Goal: Task Accomplishment & Management: Manage account settings

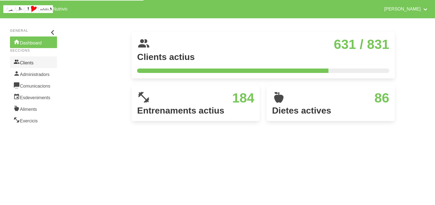
click at [32, 64] on link "Clients" at bounding box center [33, 62] width 47 height 12
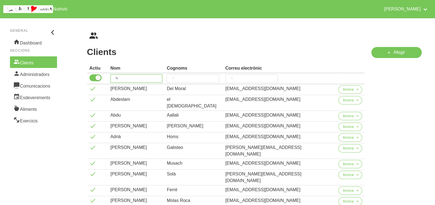
click at [133, 78] on input "search" at bounding box center [136, 78] width 52 height 8
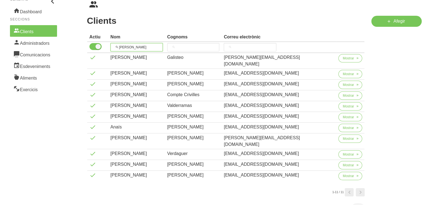
scroll to position [42, 0]
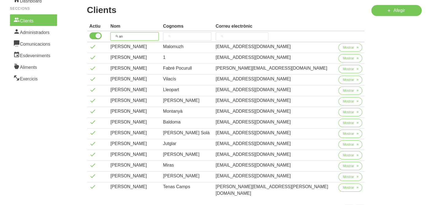
type input "a"
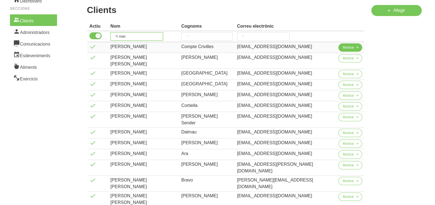
type input "mari"
click at [346, 47] on span "Mostrar" at bounding box center [348, 47] width 11 height 5
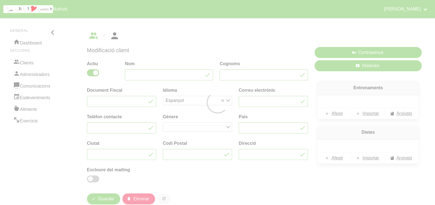
type input "[PERSON_NAME]"
type input "Compte Crivilles"
type input "[EMAIL_ADDRESS][DOMAIN_NAME]"
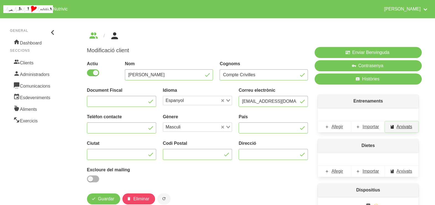
click at [402, 127] on span "Arxivats" at bounding box center [405, 127] width 16 height 7
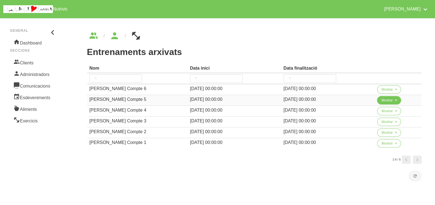
click at [384, 102] on span "Mostrar" at bounding box center [387, 100] width 11 height 5
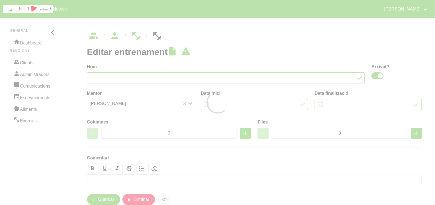
type input "[PERSON_NAME] Compte 5"
checkbox input "true"
type input "[DATE]"
select select "7"
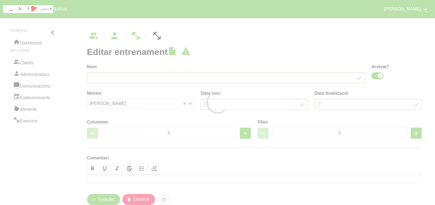
type input "2"
type input "8"
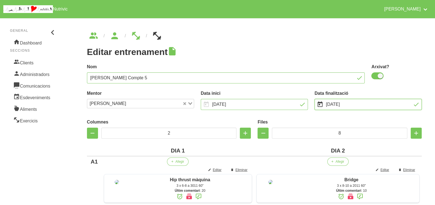
click at [348, 105] on input "[DATE]" at bounding box center [368, 104] width 107 height 11
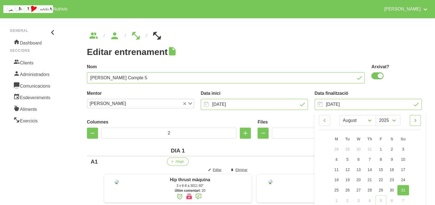
click at [415, 123] on icon at bounding box center [415, 121] width 7 height 10
select select "8"
click at [405, 173] on link "21" at bounding box center [403, 171] width 12 height 10
type input "[DATE]"
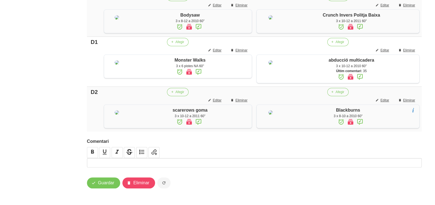
scroll to position [500, 0]
click at [107, 186] on span "Guardar" at bounding box center [106, 183] width 16 height 7
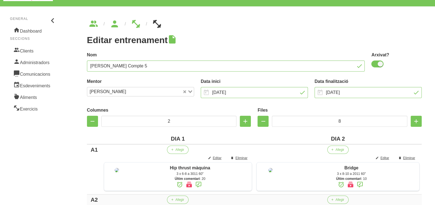
scroll to position [11, 0]
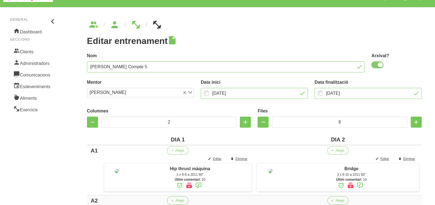
click at [377, 64] on span at bounding box center [377, 64] width 12 height 7
click at [375, 64] on input "checkbox" at bounding box center [373, 65] width 4 height 4
checkbox input "false"
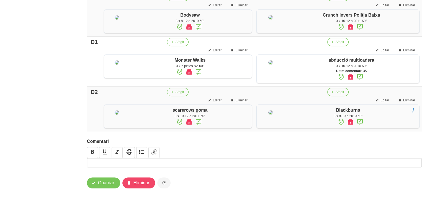
scroll to position [500, 0]
click at [102, 181] on span "Guardar" at bounding box center [106, 183] width 16 height 7
